Goal: Find specific page/section: Find specific page/section

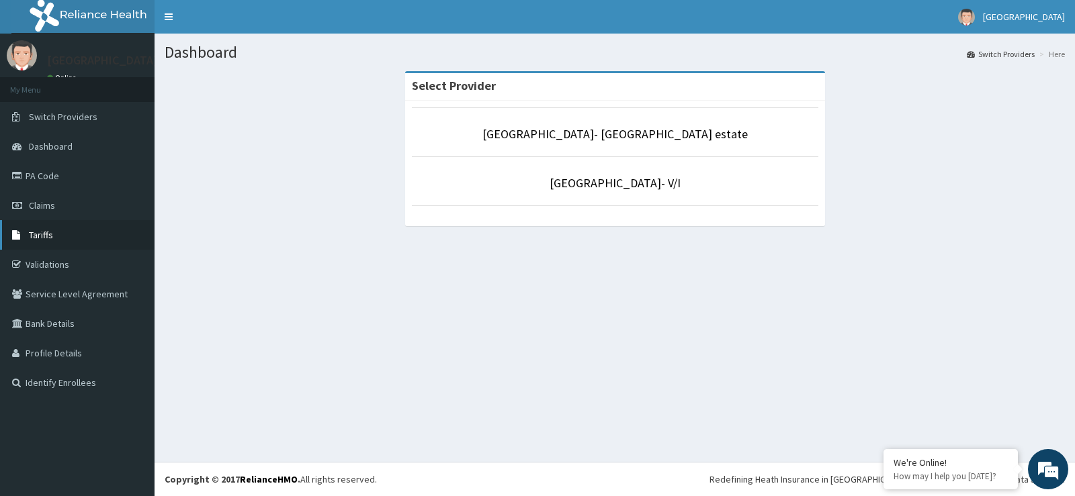
click at [83, 232] on link "Tariffs" at bounding box center [77, 235] width 155 height 30
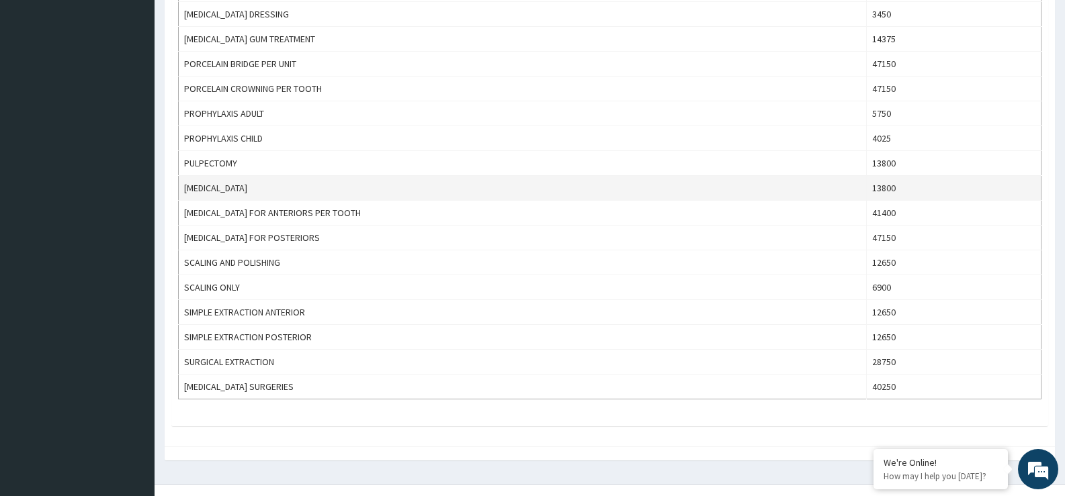
scroll to position [893, 0]
